Goal: Register for event/course

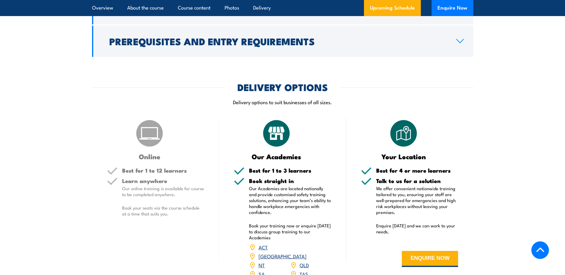
scroll to position [745, 0]
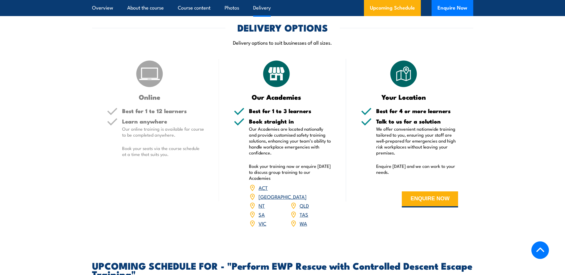
click at [155, 108] on h5 "Best for 1 to 12 learners" at bounding box center [163, 111] width 82 height 6
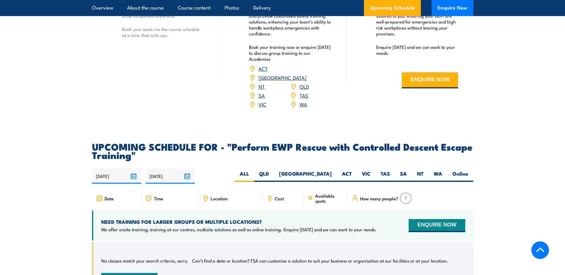
scroll to position [954, 0]
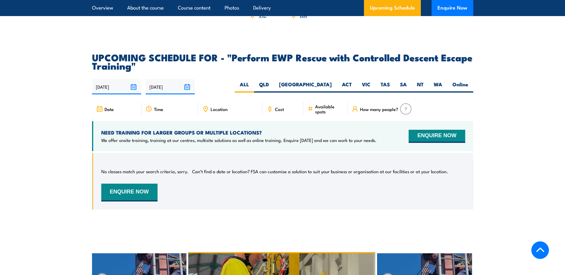
click at [405, 79] on div "[DATE] [DATE]" at bounding box center [282, 86] width 381 height 15
click at [403, 81] on label "SA" at bounding box center [403, 87] width 17 height 12
click at [407, 81] on input "SA" at bounding box center [409, 83] width 4 height 4
radio input "true"
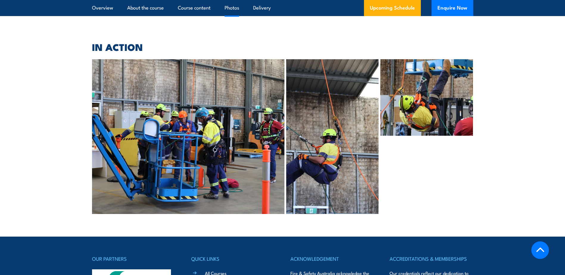
scroll to position [1147, 0]
